Goal: Book appointment/travel/reservation

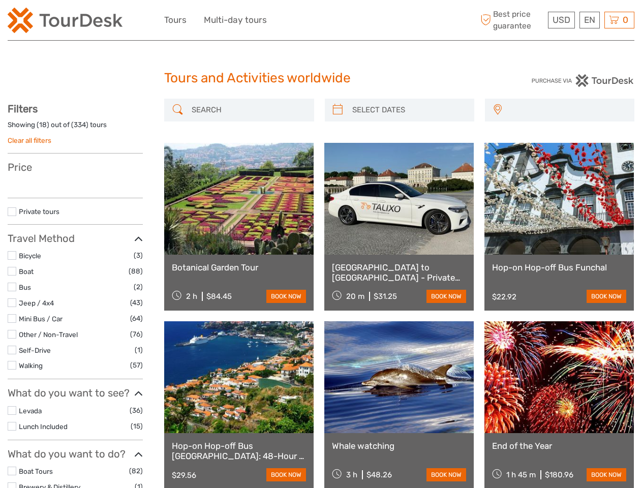
select select
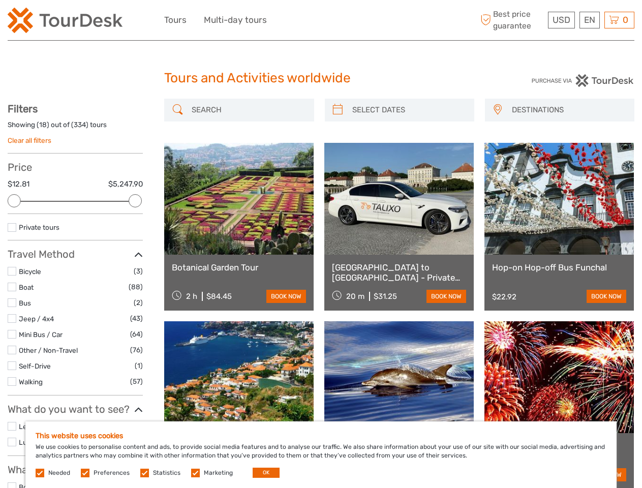
click at [321, 20] on div "USD USD € £ EN English Español Deutsch Tours Multi-day tours More Best price gu…" at bounding box center [320, 20] width 313 height 25
click at [560, 20] on span "USD" at bounding box center [561, 20] width 18 height 10
click at [589, 20] on div "EN English Español Deutsch" at bounding box center [589, 20] width 20 height 17
click at [619, 20] on div "0 Items Total $0.00 Checkout The shopping cart is empty." at bounding box center [619, 20] width 30 height 17
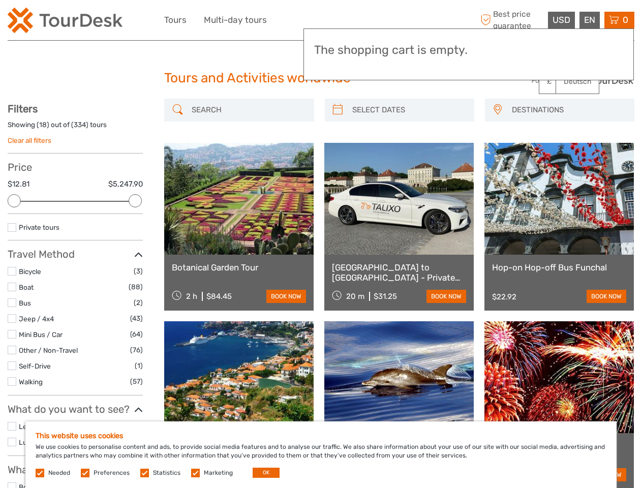
click at [14, 201] on div at bounding box center [14, 200] width 13 height 13
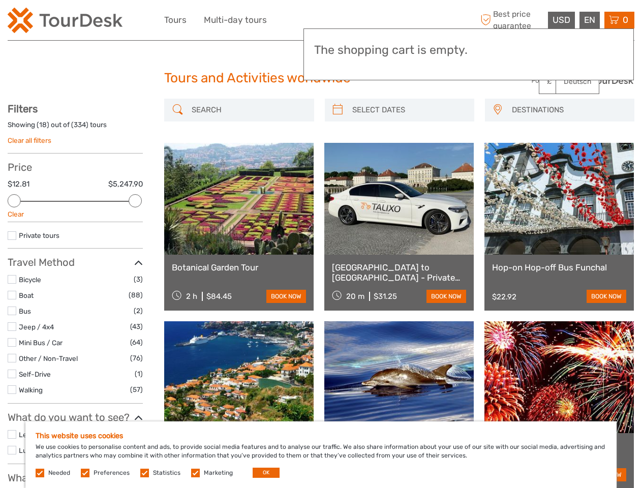
click at [135, 201] on div "Filters Showing ( 18 ) out of ( 334 ) tours Clear all filters Price $12.81 $5,2…" at bounding box center [75, 393] width 135 height 581
click at [337, 143] on link at bounding box center [398, 199] width 149 height 112
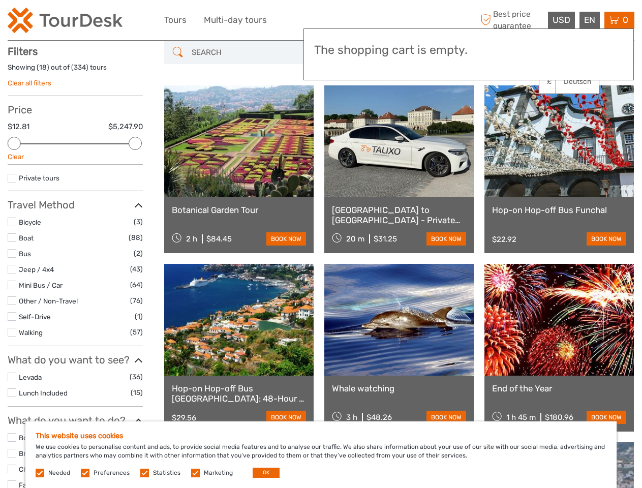
click at [408, 110] on link at bounding box center [398, 141] width 149 height 112
click at [497, 110] on link at bounding box center [558, 141] width 149 height 112
click at [567, 110] on link at bounding box center [558, 141] width 149 height 112
